Goal: Task Accomplishment & Management: Manage account settings

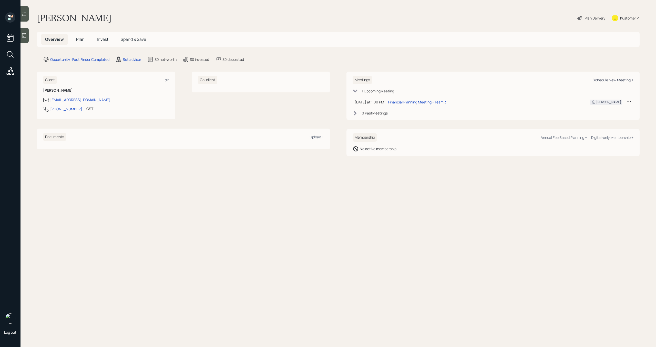
click at [613, 79] on div "Schedule New Meeting +" at bounding box center [613, 79] width 41 height 5
select select "round-robin"
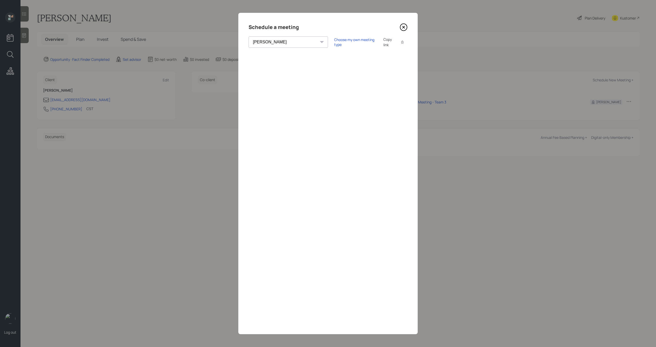
click at [405, 25] on icon at bounding box center [404, 27] width 8 height 8
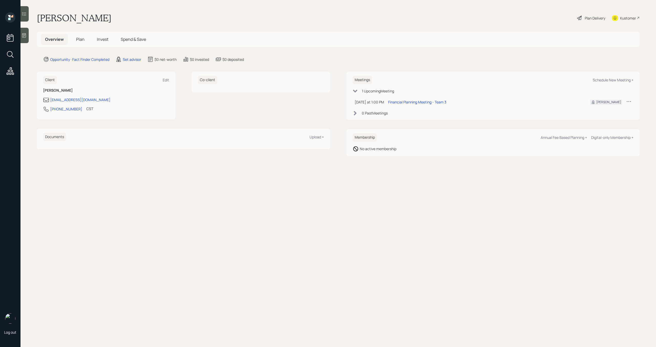
click at [627, 103] on icon at bounding box center [628, 101] width 5 height 5
click at [611, 112] on div "Reschedule" at bounding box center [613, 111] width 37 height 5
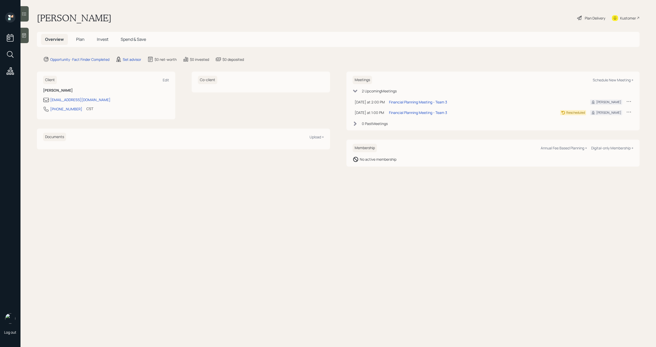
click at [26, 30] on div at bounding box center [25, 35] width 8 height 15
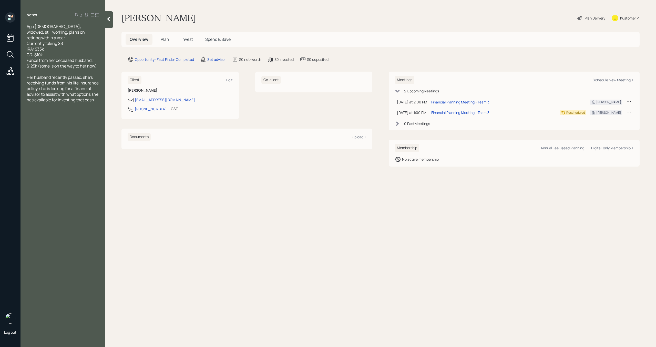
click at [109, 22] on div at bounding box center [109, 19] width 8 height 17
